Goal: Information Seeking & Learning: Learn about a topic

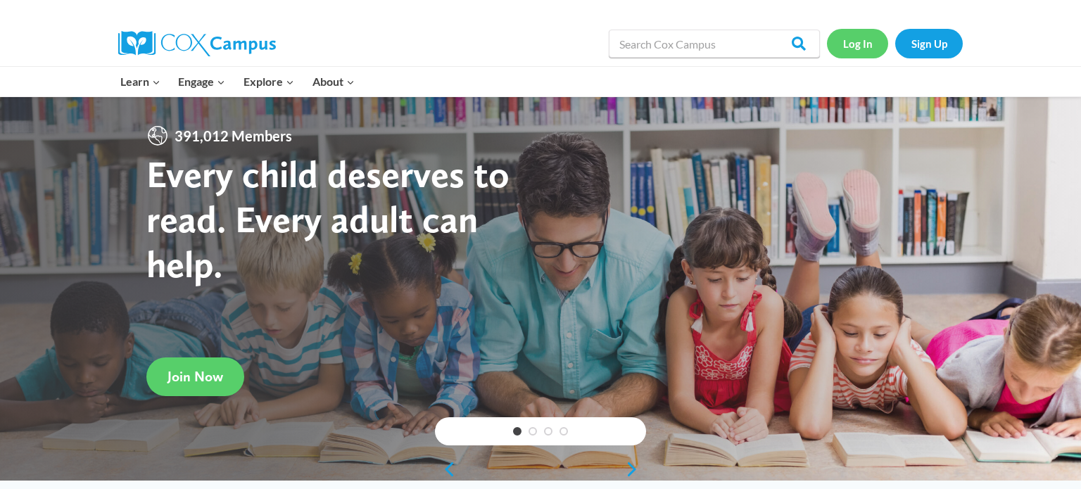
click at [853, 56] on link "Log In" at bounding box center [857, 43] width 61 height 29
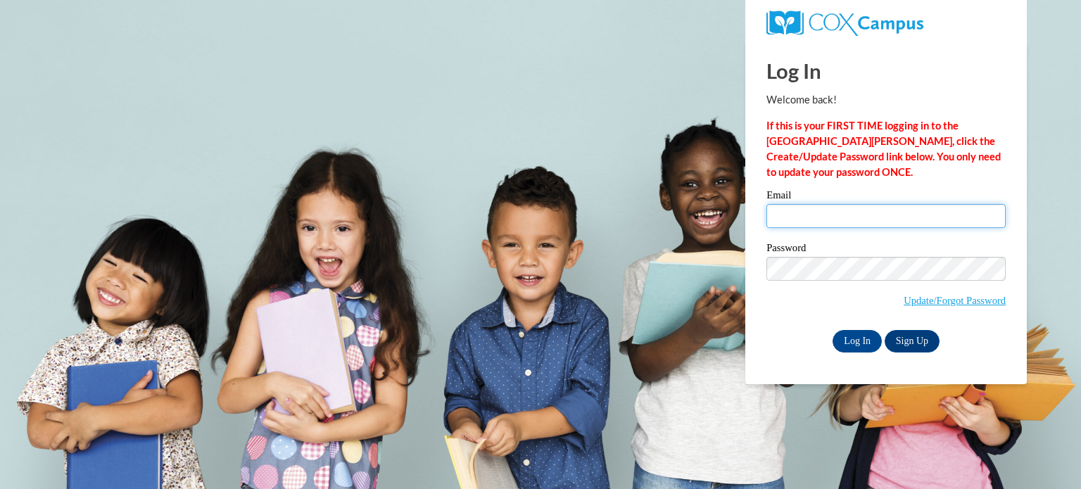
click at [861, 219] on input "Email" at bounding box center [885, 216] width 239 height 24
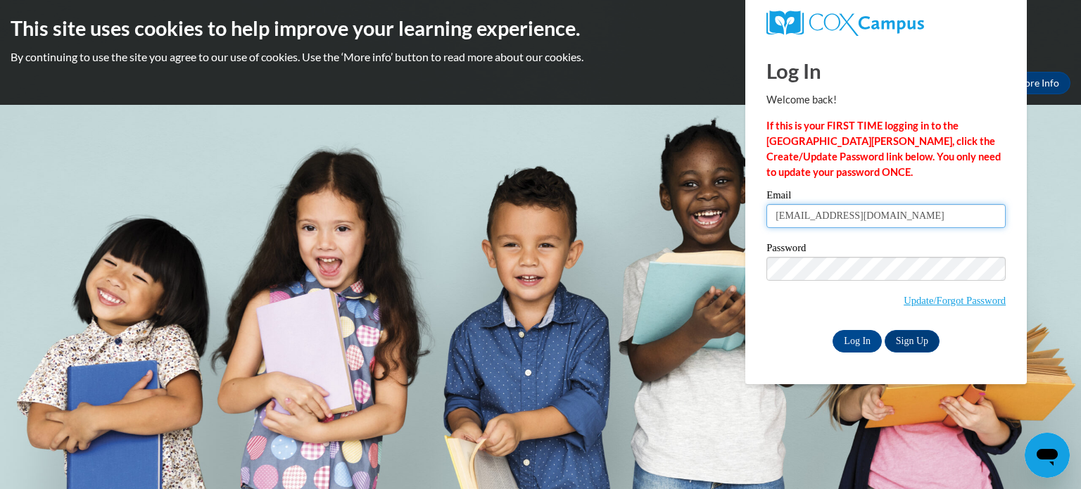
type input "cc42467@georgiasouthern.edu"
click at [858, 347] on input "Log In" at bounding box center [856, 341] width 49 height 23
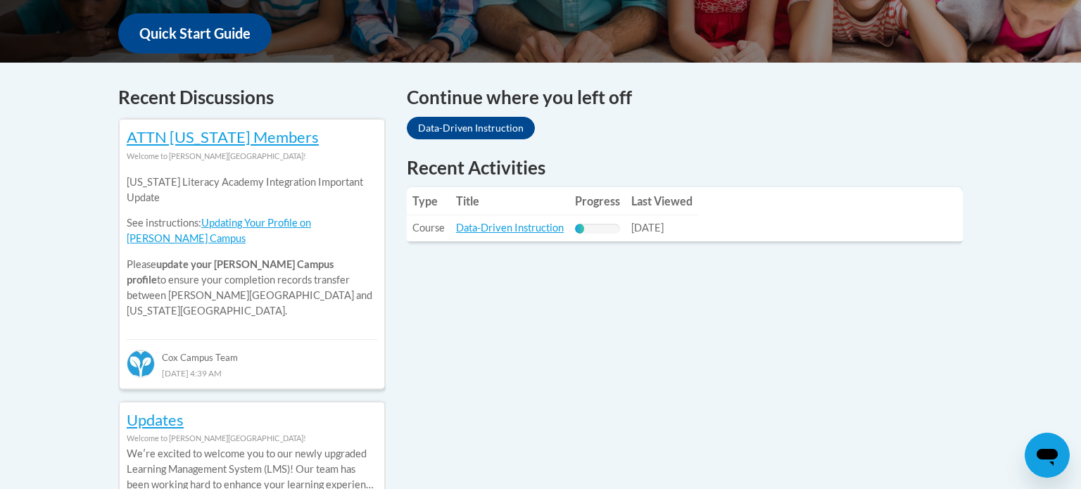
scroll to position [549, 0]
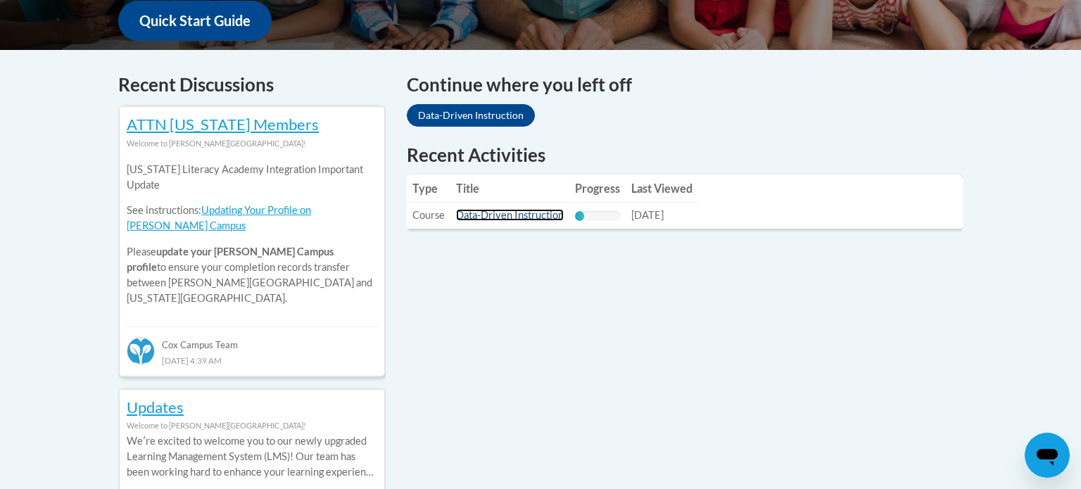
click at [523, 212] on link "Data-Driven Instruction" at bounding box center [510, 215] width 108 height 12
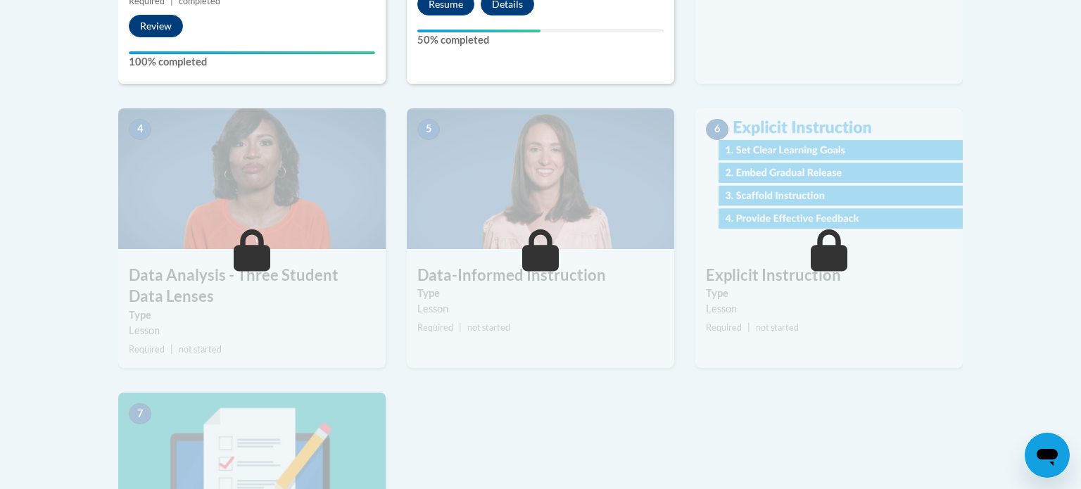
click at [963, 380] on div "Lessons Active Lessons Lessons Preview Activity 1" at bounding box center [540, 178] width 865 height 1035
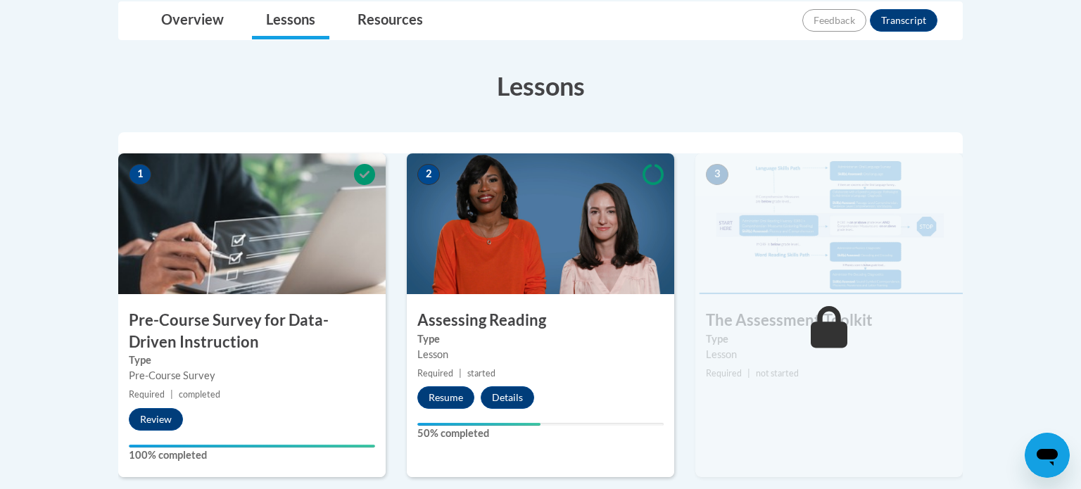
scroll to position [341, 0]
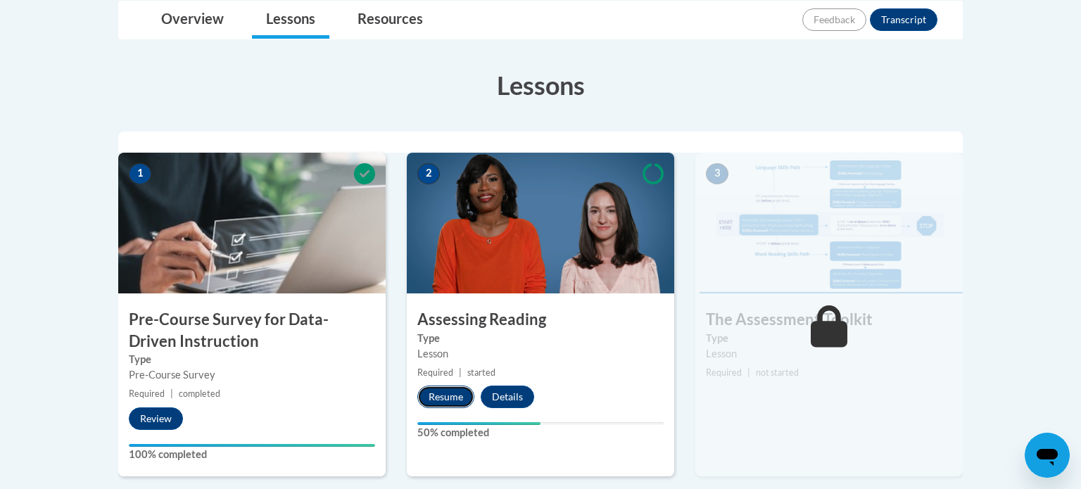
click at [451, 397] on button "Resume" at bounding box center [445, 397] width 57 height 23
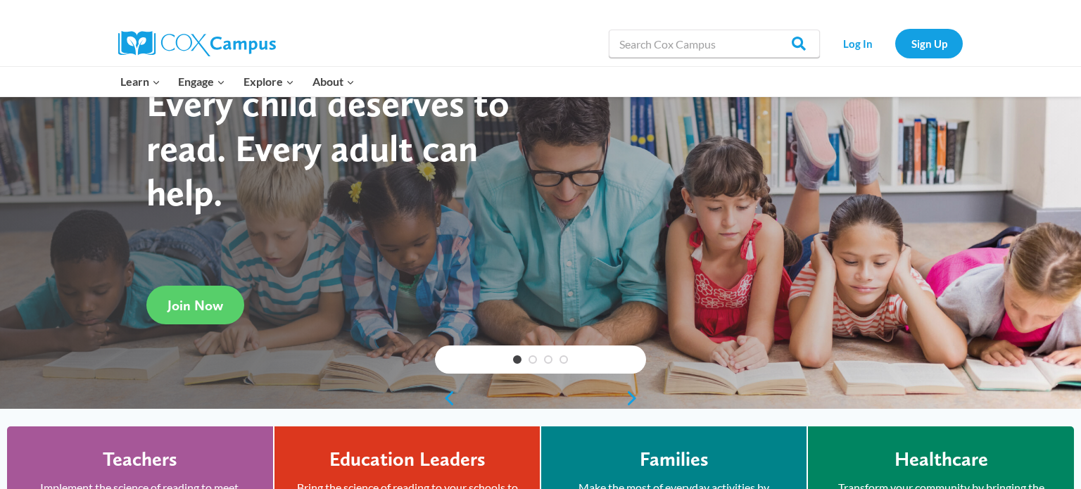
scroll to position [65, 0]
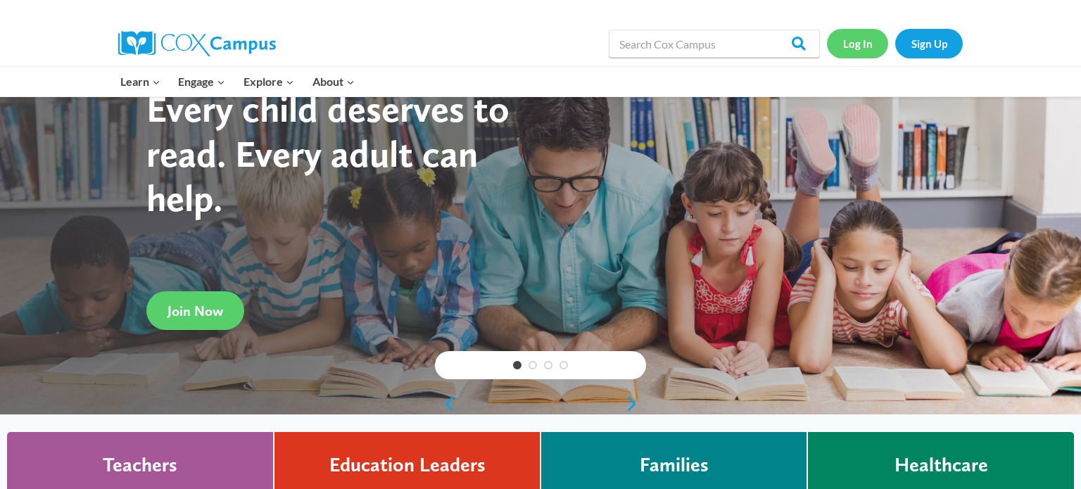
click at [855, 39] on link "Log In" at bounding box center [857, 43] width 61 height 29
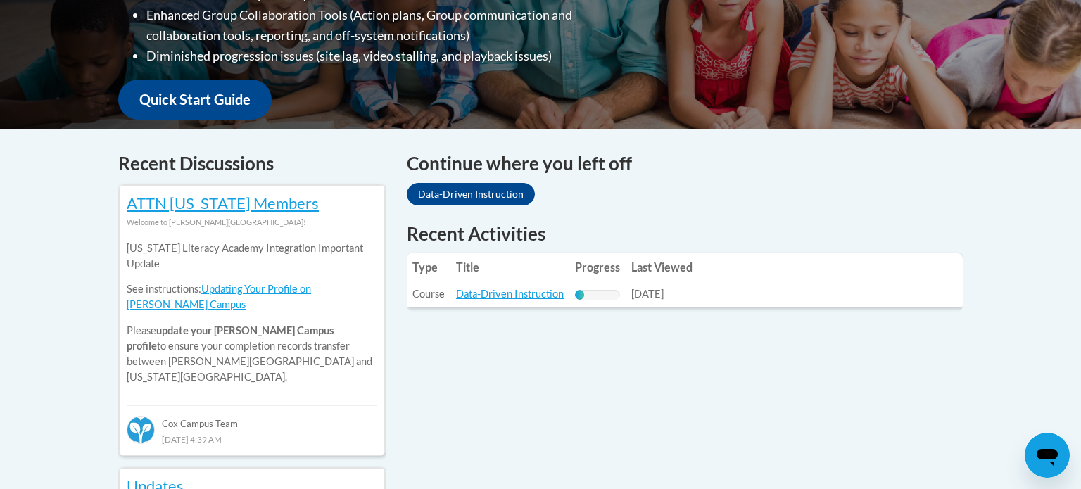
scroll to position [471, 0]
click at [518, 298] on link "Data-Driven Instruction" at bounding box center [510, 293] width 108 height 12
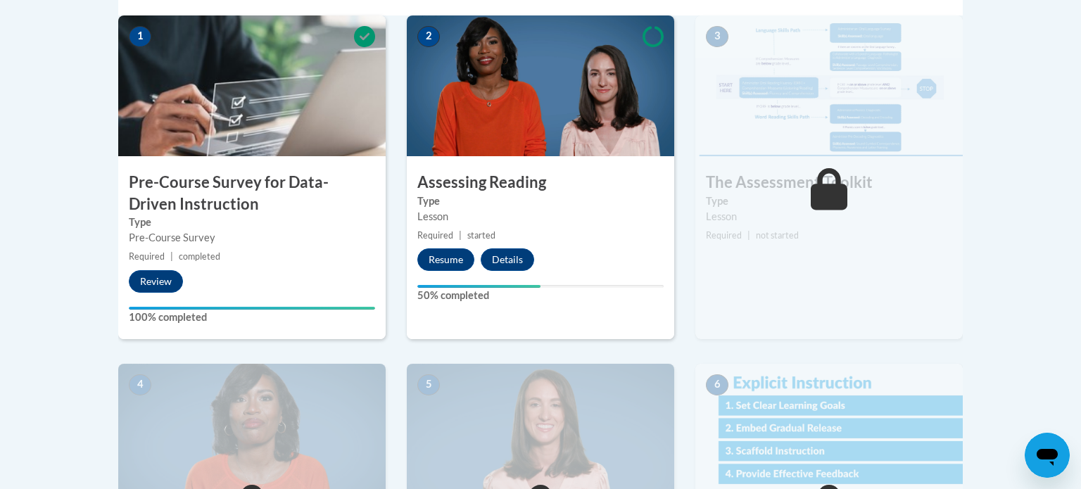
scroll to position [498, 0]
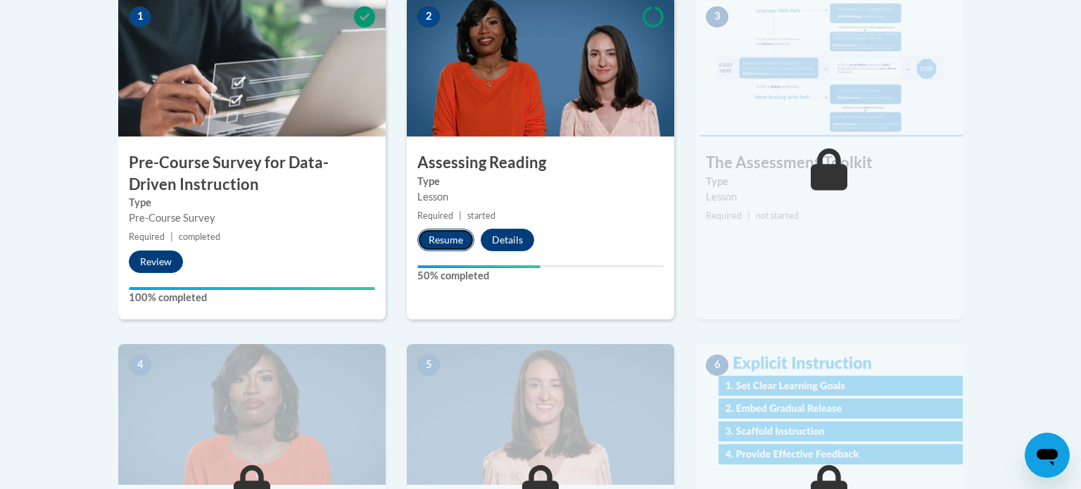
click at [447, 241] on button "Resume" at bounding box center [445, 240] width 57 height 23
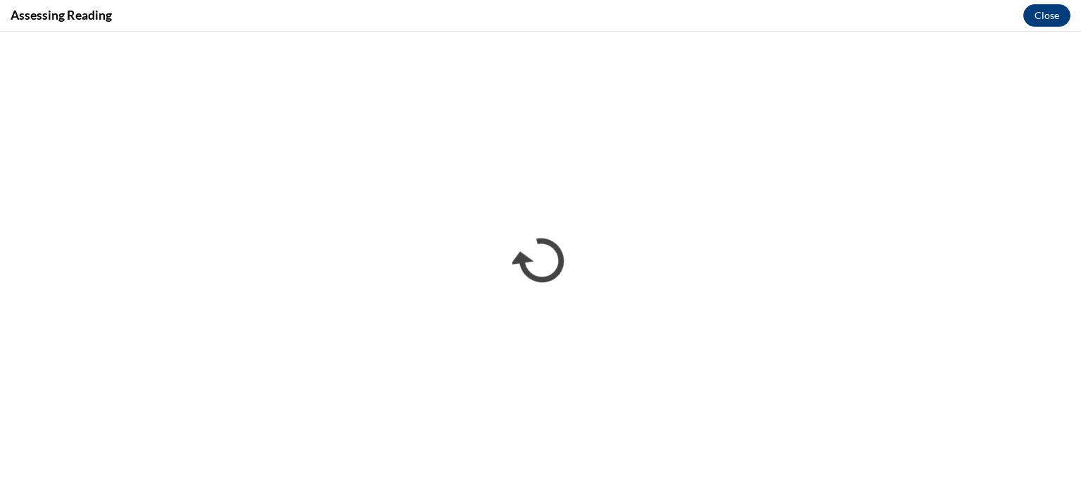
scroll to position [0, 0]
click at [1080, 1] on div "Assessing Reading Close" at bounding box center [540, 16] width 1081 height 32
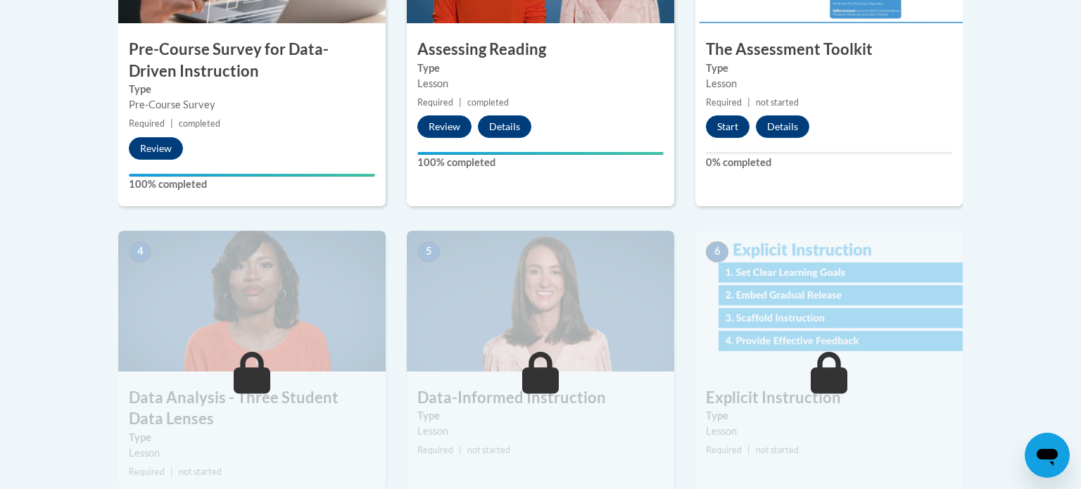
scroll to position [570, 0]
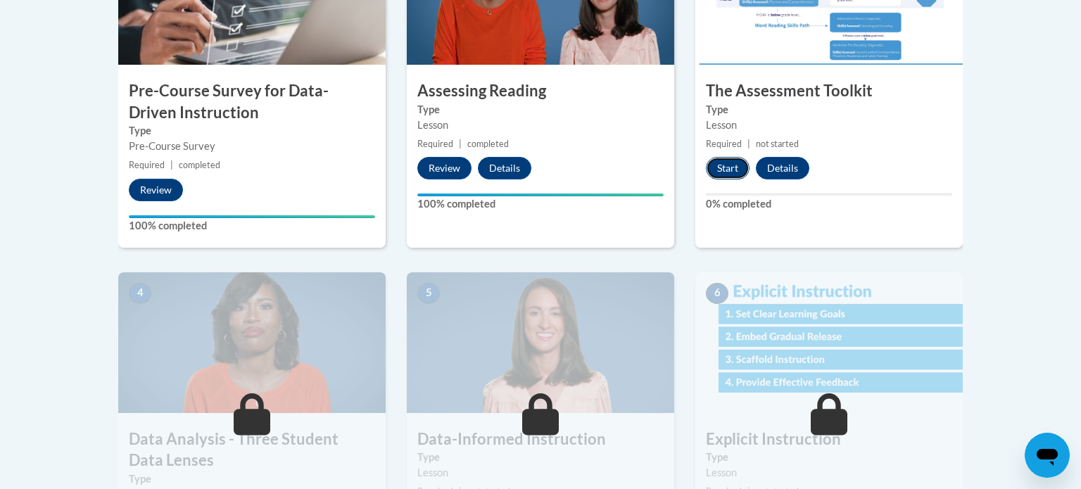
click at [729, 159] on button "Start" at bounding box center [728, 168] width 44 height 23
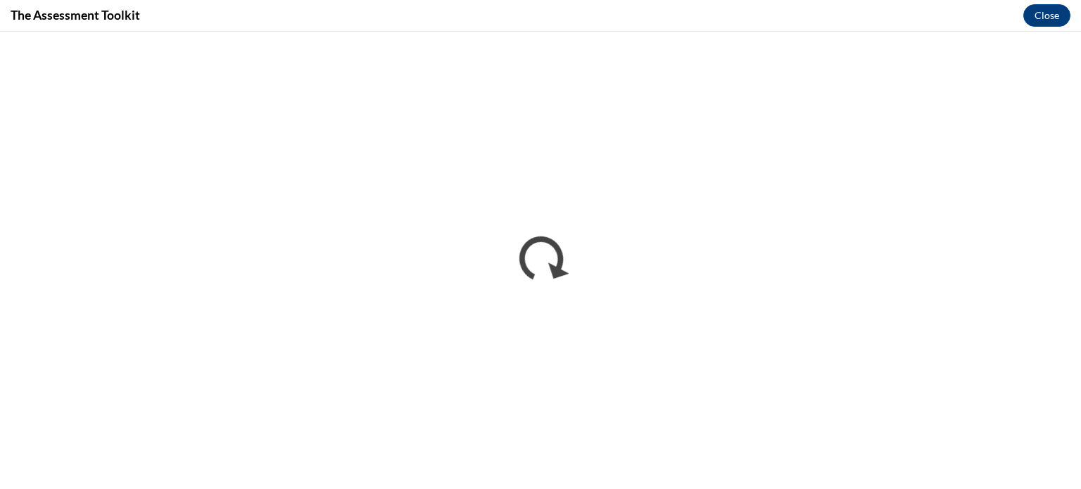
scroll to position [0, 0]
